Goal: Task Accomplishment & Management: Manage account settings

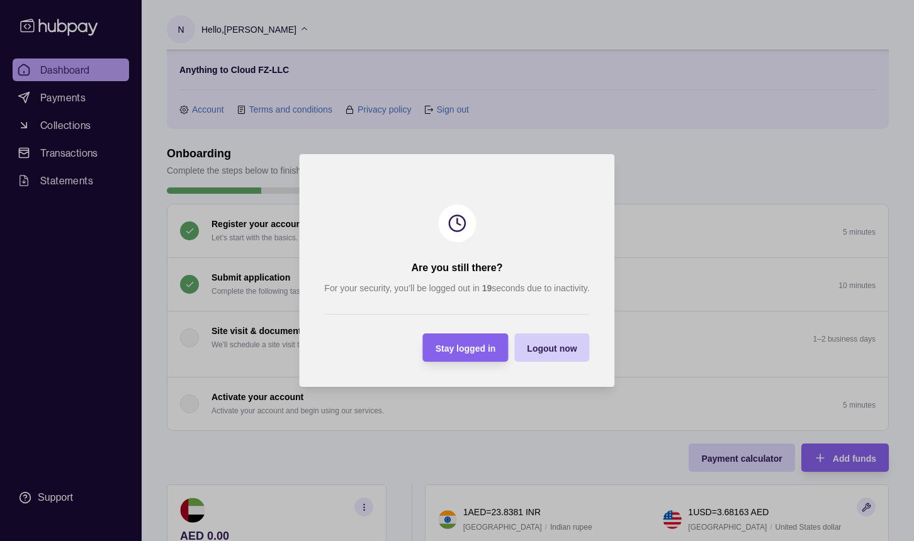
scroll to position [245, 0]
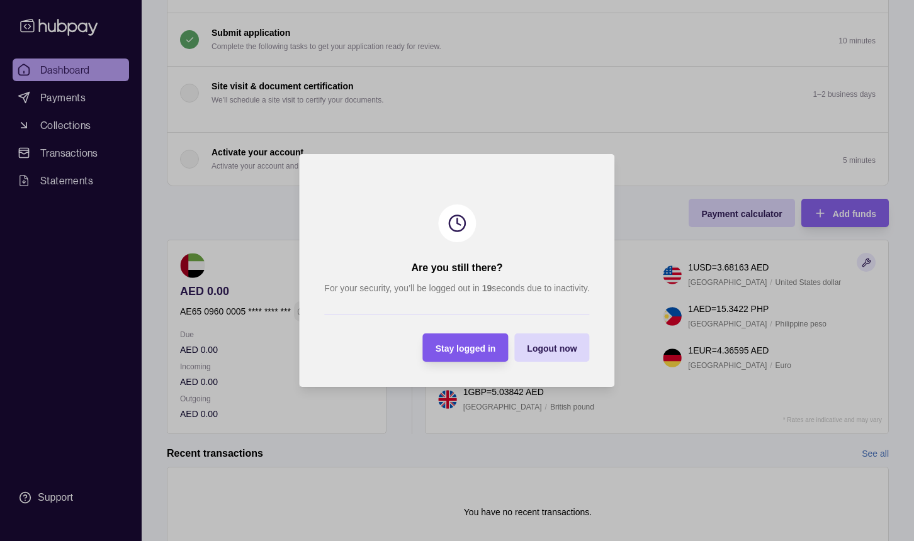
click at [499, 351] on section "Stay logged in" at bounding box center [466, 348] width 86 height 28
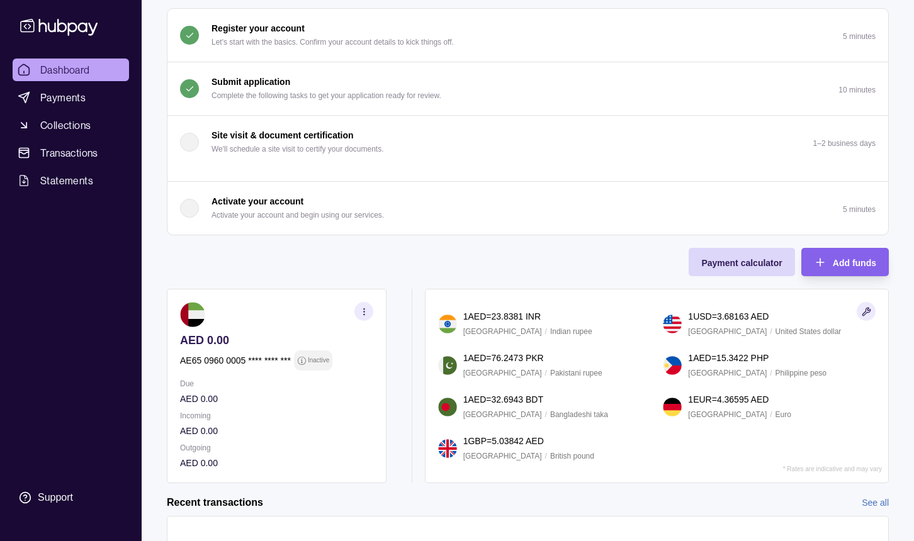
scroll to position [0, 0]
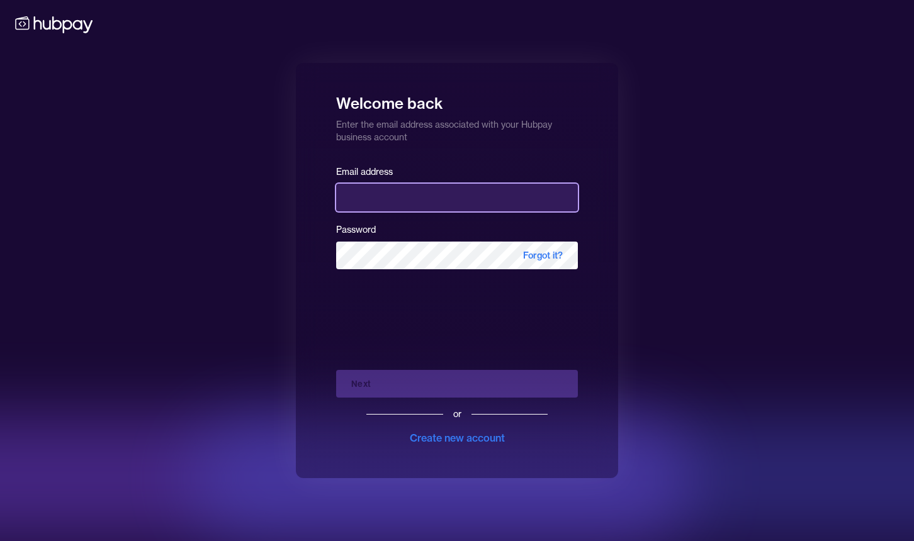
click at [488, 199] on input "email" at bounding box center [457, 198] width 242 height 28
click at [0, 541] on com-1password-button at bounding box center [0, 541] width 0 height 0
type input "**********"
